Goal: Task Accomplishment & Management: Manage account settings

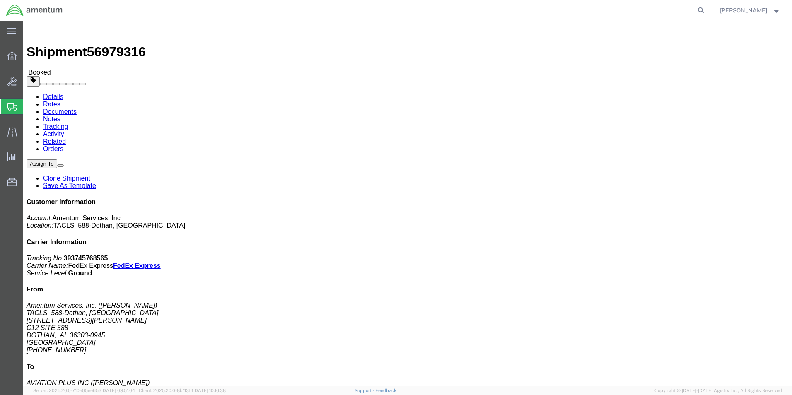
click at [0, 0] on span "Shipment Manager" at bounding box center [0, 0] width 0 height 0
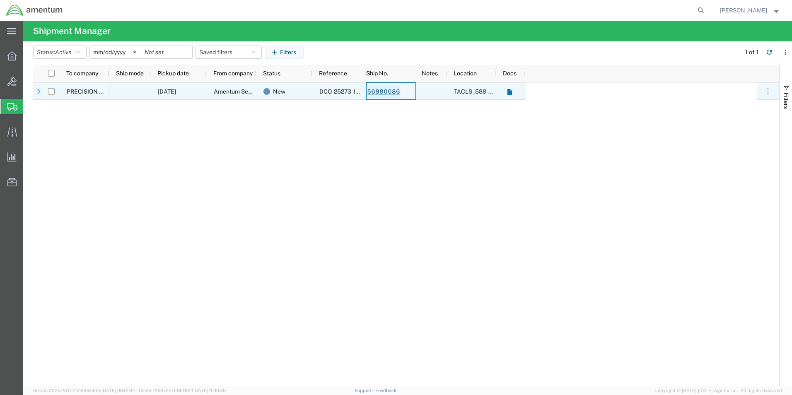
click at [376, 91] on link "56980086" at bounding box center [383, 91] width 34 height 13
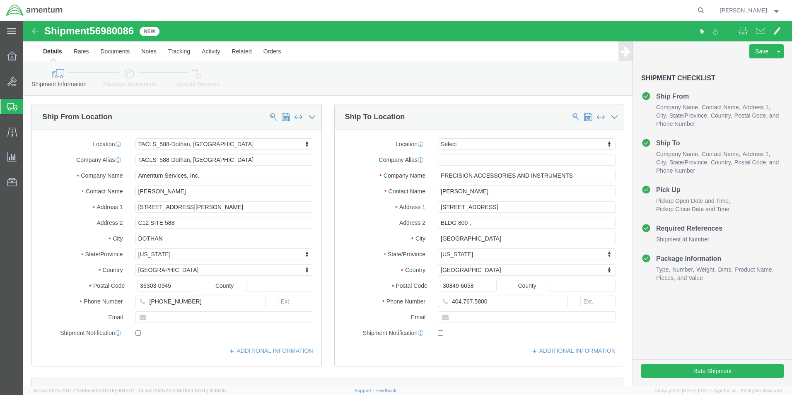
select select "42706"
select select
click input "404.767.5800"
type input "[PHONE_NUMBER]"
click button "Rate Shipment"
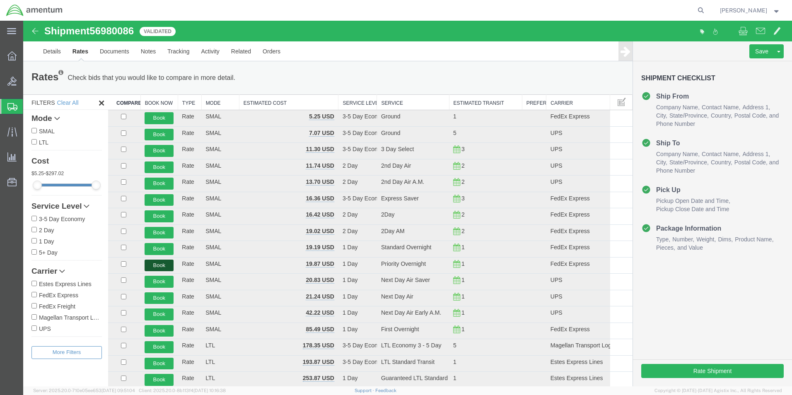
click at [164, 265] on button "Book" at bounding box center [159, 266] width 29 height 12
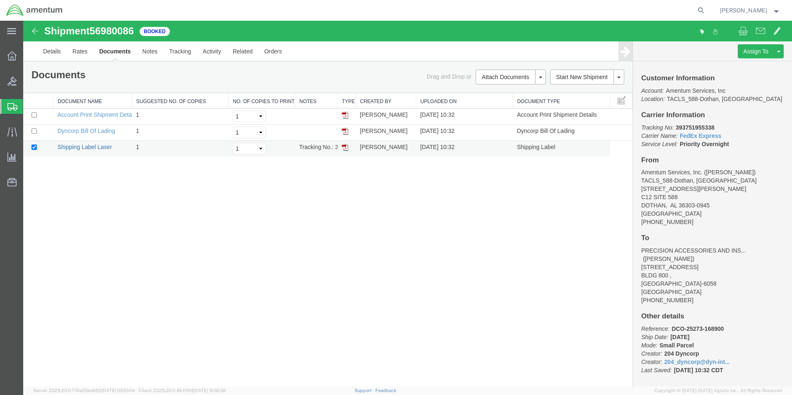
click at [96, 147] on link "Shipping Label Laser" at bounding box center [85, 147] width 55 height 7
